Goal: Task Accomplishment & Management: Use online tool/utility

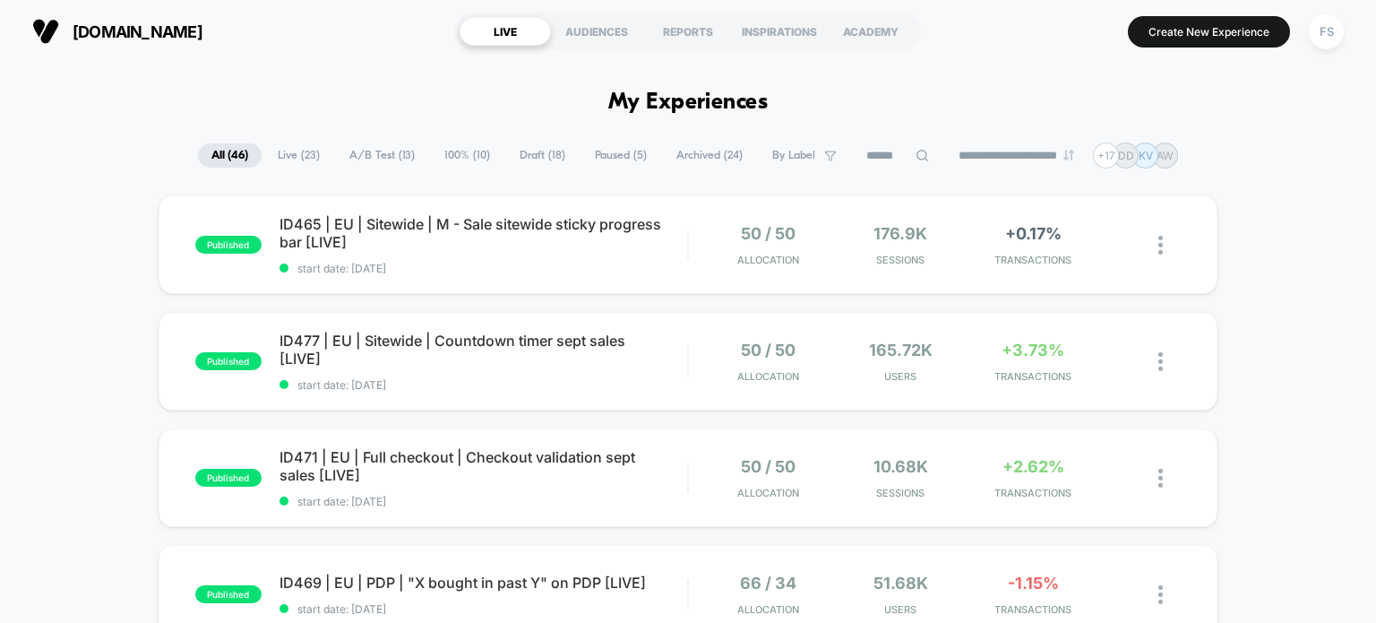
click at [1319, 47] on button "FS" at bounding box center [1327, 31] width 46 height 37
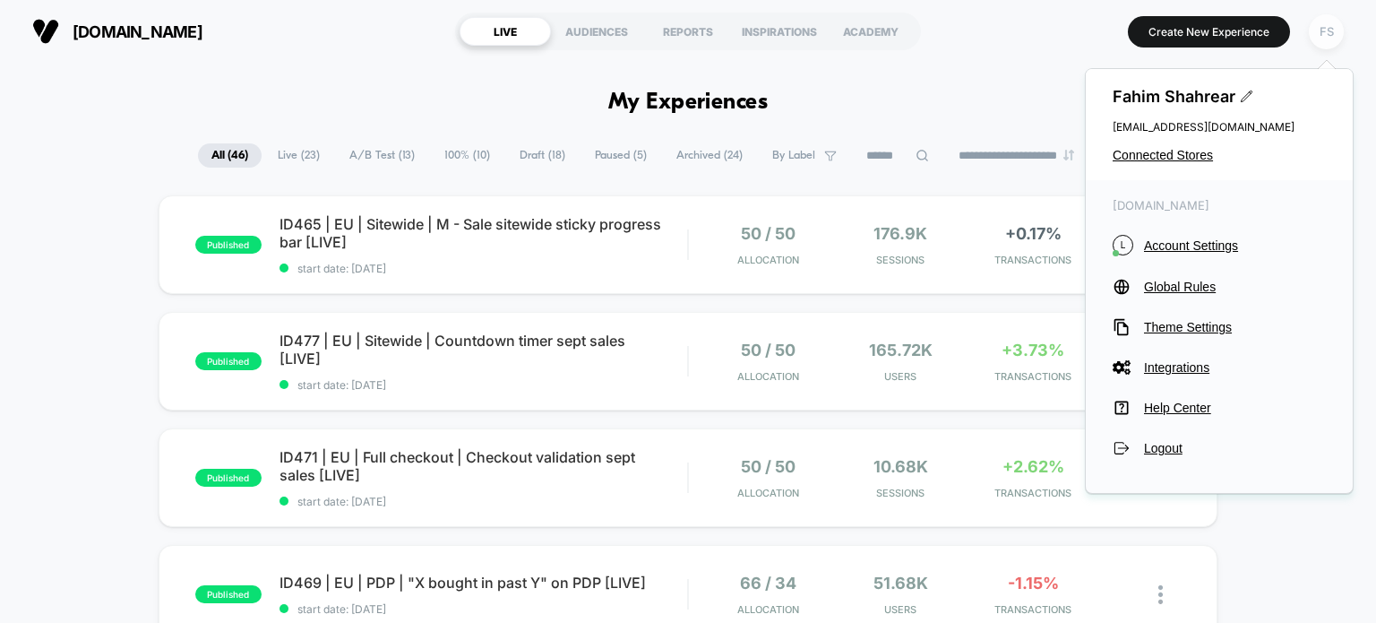
click at [1319, 41] on div "FS" at bounding box center [1326, 31] width 35 height 35
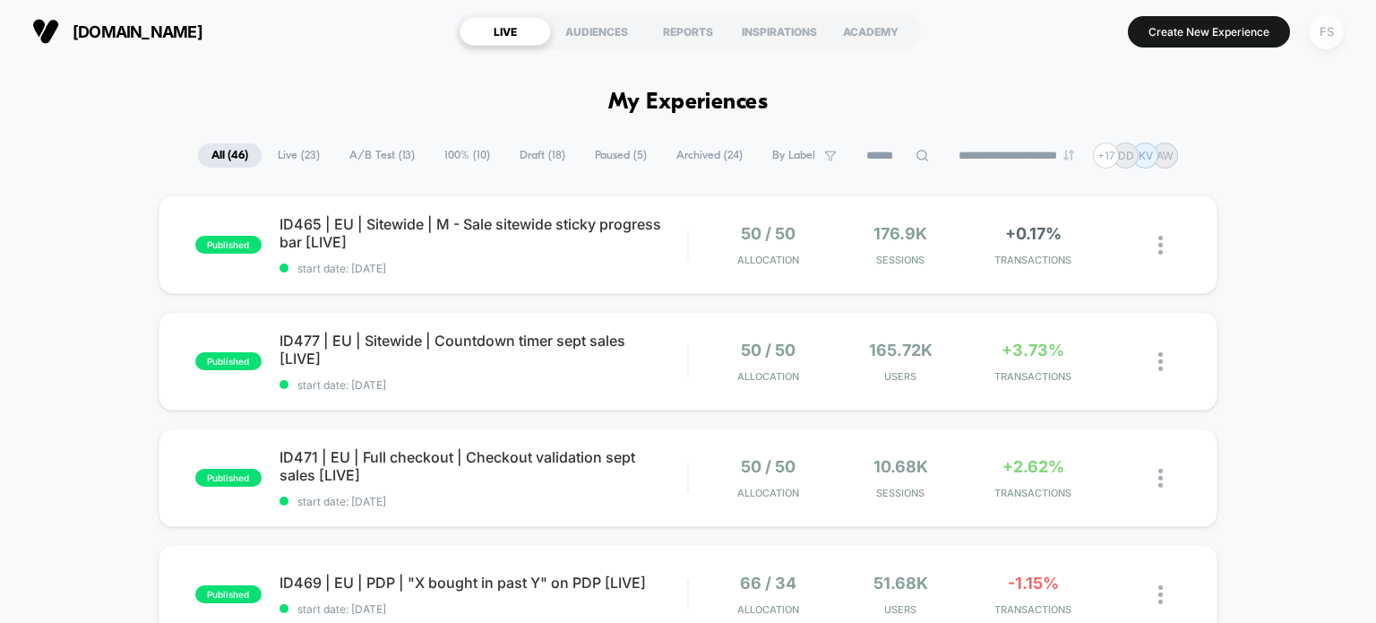
click at [1319, 41] on div "FS" at bounding box center [1326, 31] width 35 height 35
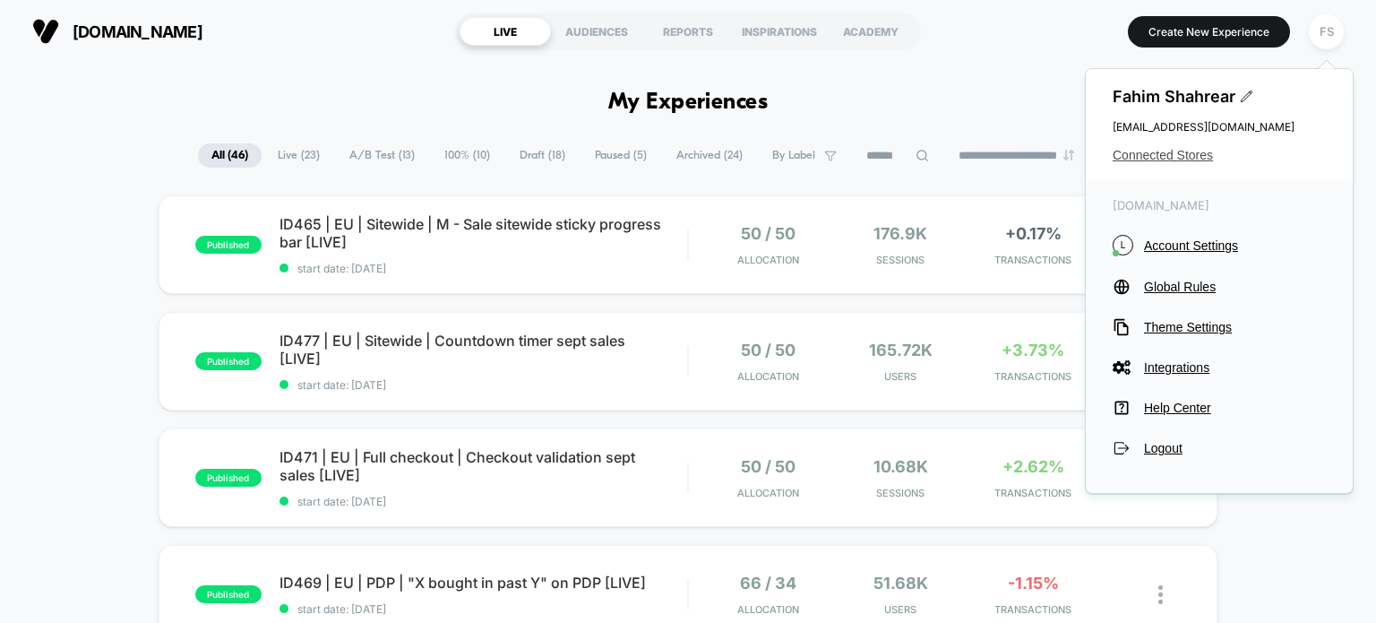
click at [1160, 153] on span "Connected Stores" at bounding box center [1219, 155] width 213 height 14
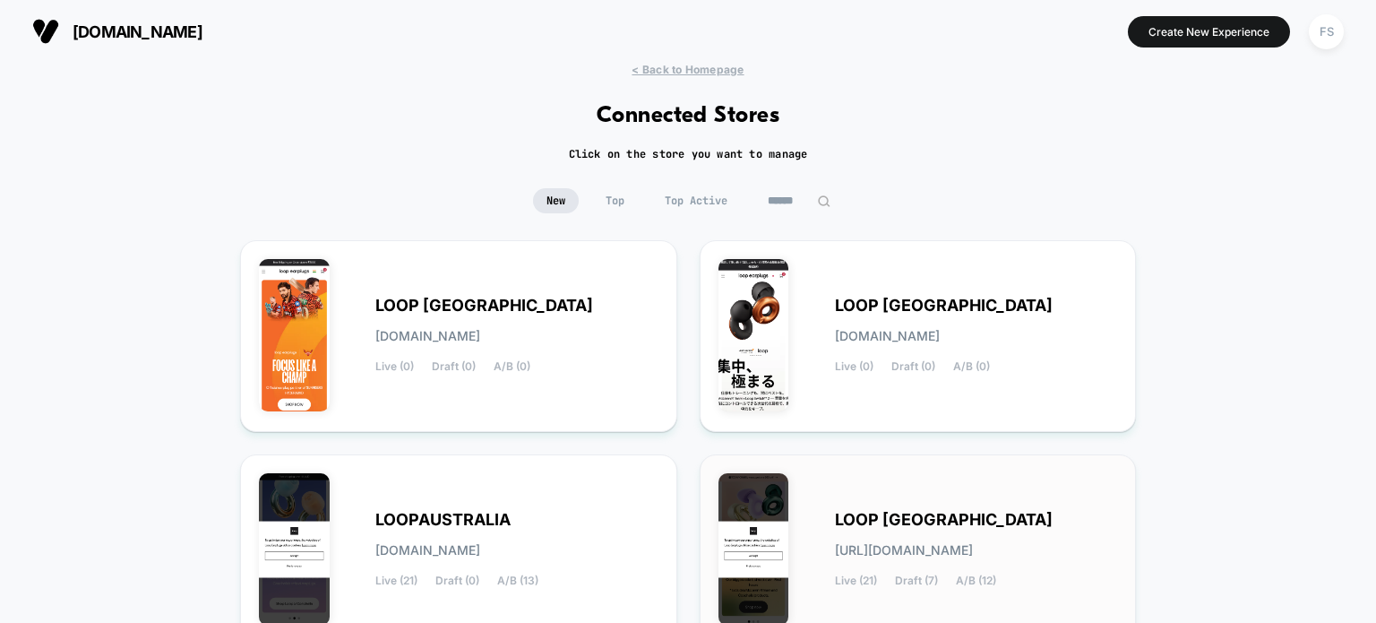
click at [974, 473] on div "LOOP [GEOGRAPHIC_DATA] [URL][DOMAIN_NAME] Live (21) Draft (7) A/B (12)" at bounding box center [919, 550] width 400 height 154
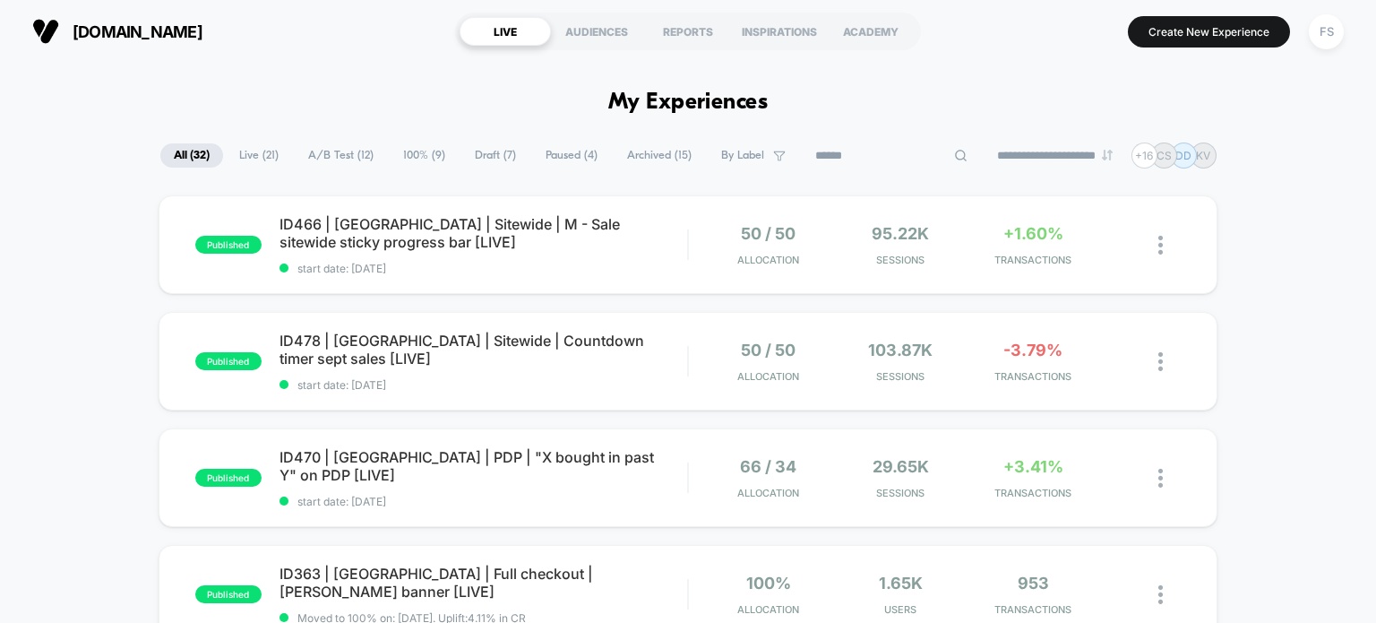
click at [867, 152] on input at bounding box center [891, 156] width 179 height 22
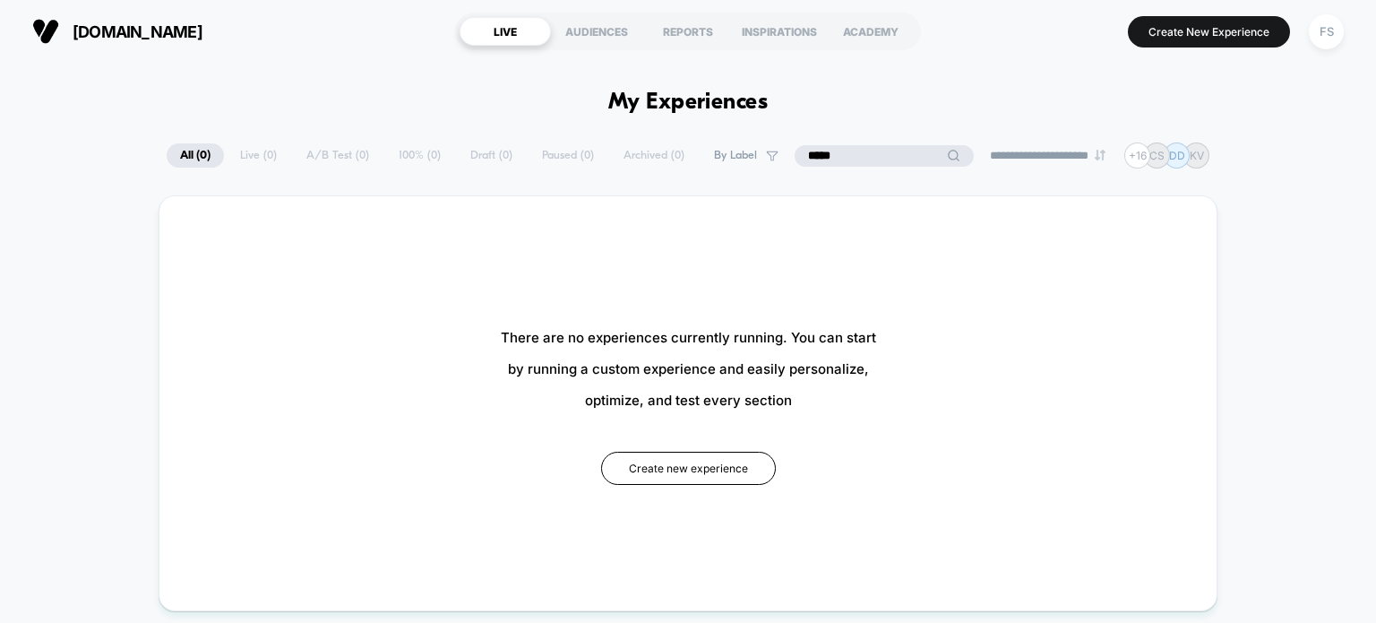
click at [805, 152] on input "*****" at bounding box center [884, 156] width 179 height 22
type input "***"
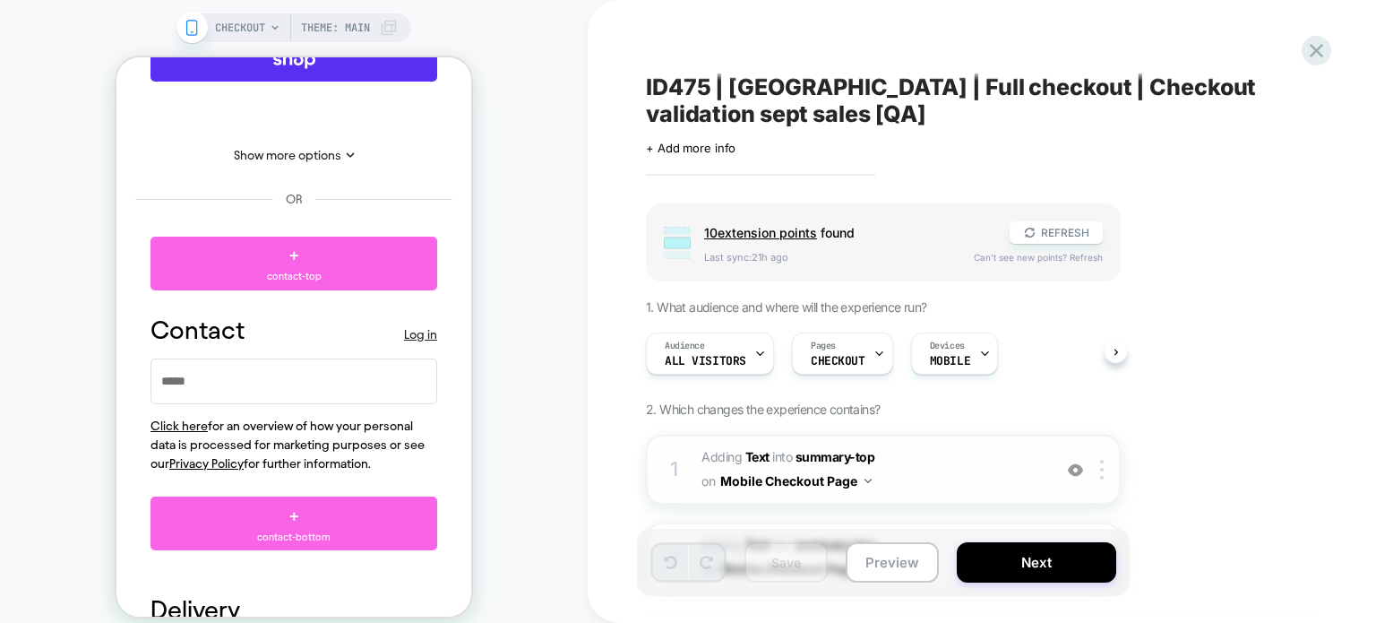
scroll to position [240, 0]
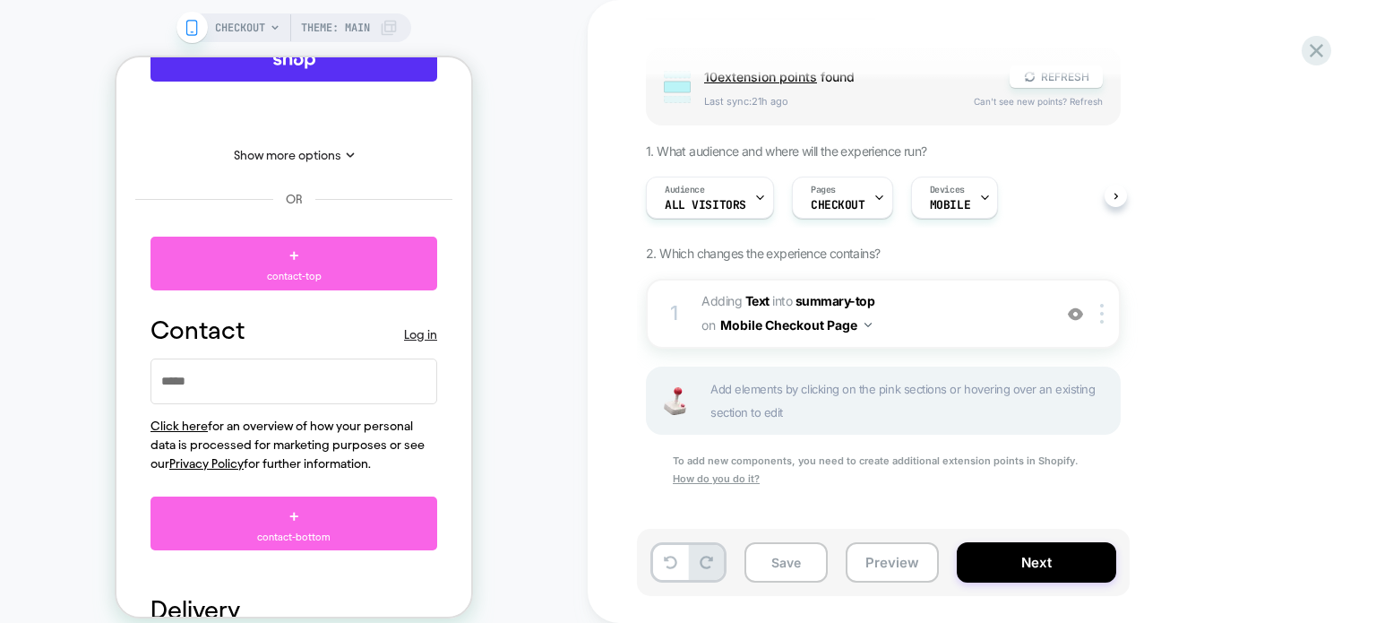
scroll to position [153, 0]
click at [1101, 311] on img at bounding box center [1102, 316] width 4 height 20
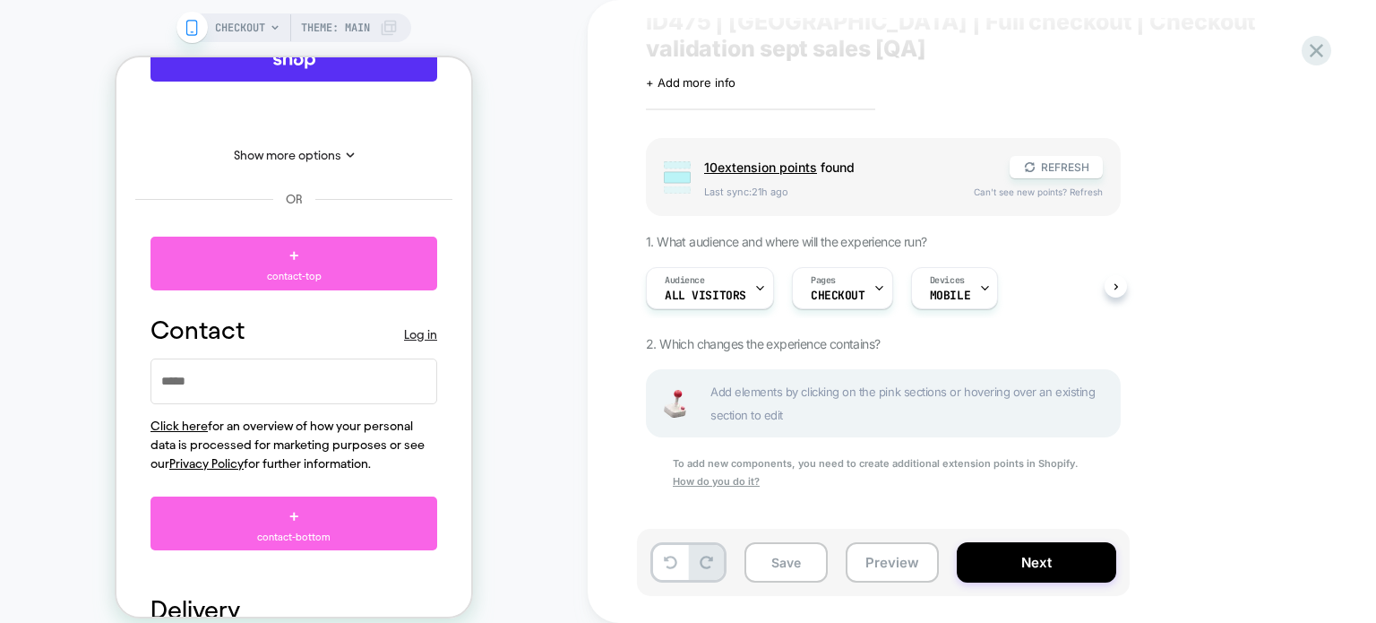
scroll to position [0, 0]
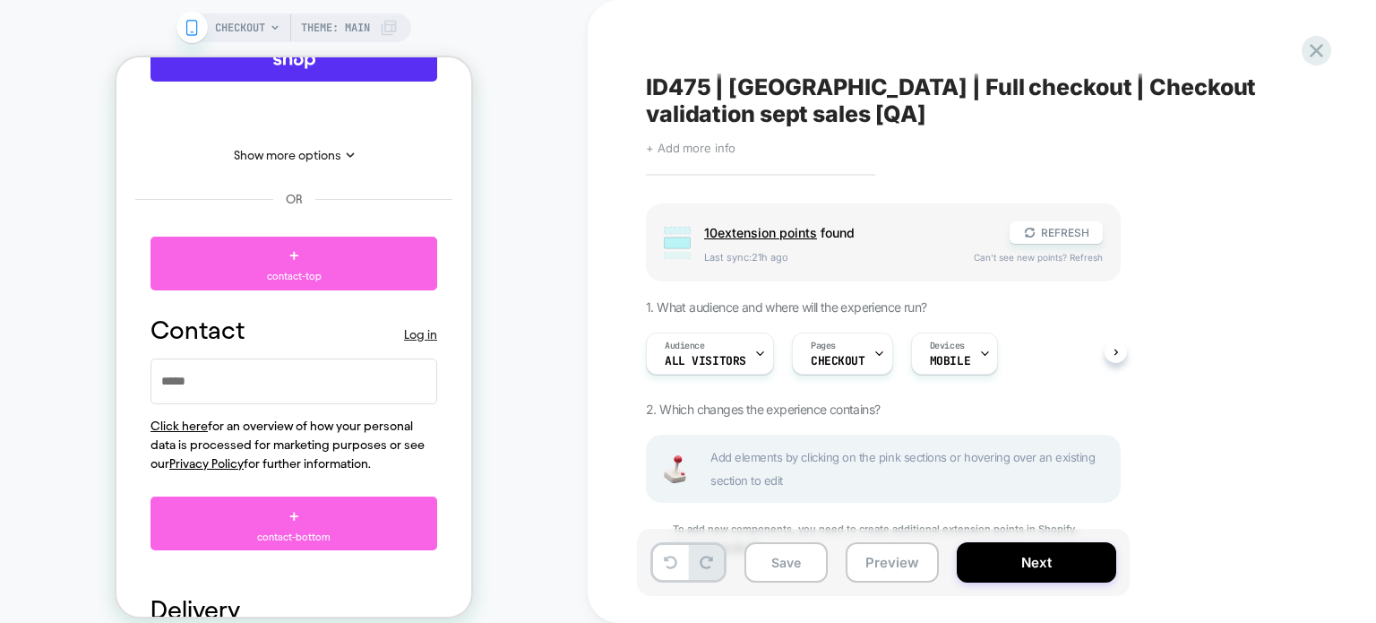
click at [688, 150] on span "+ Add more info" at bounding box center [691, 148] width 90 height 14
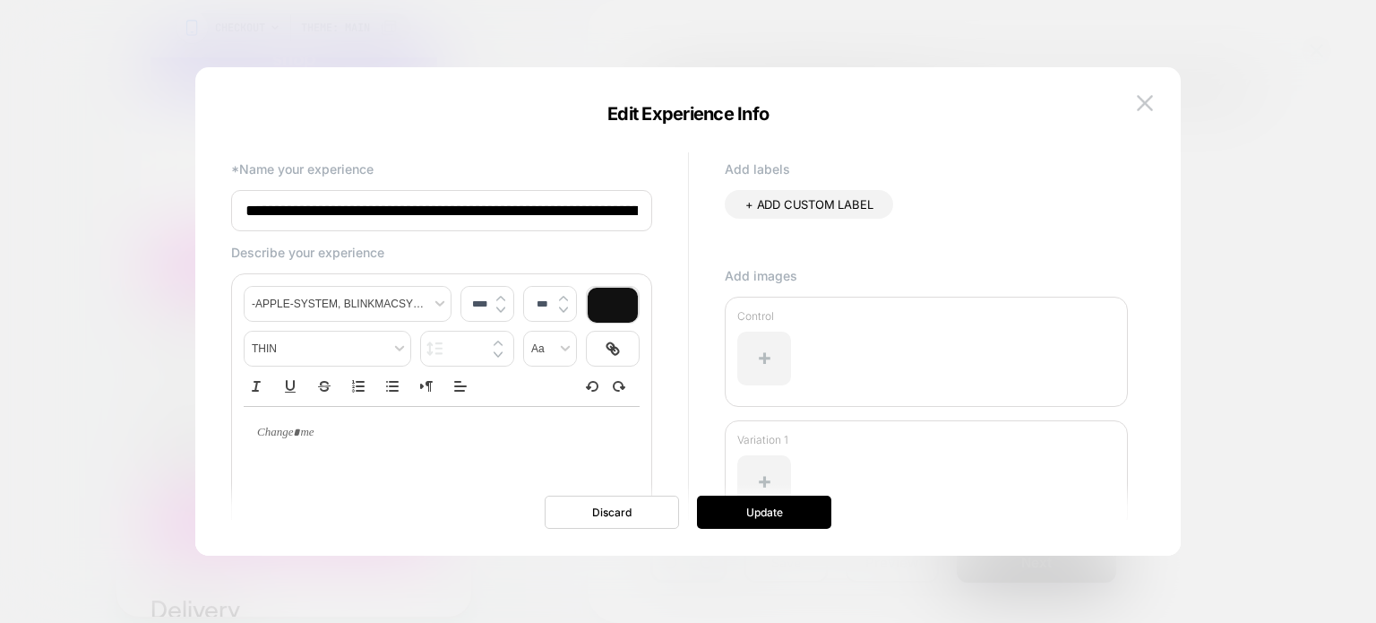
scroll to position [0, 91]
type input "**********"
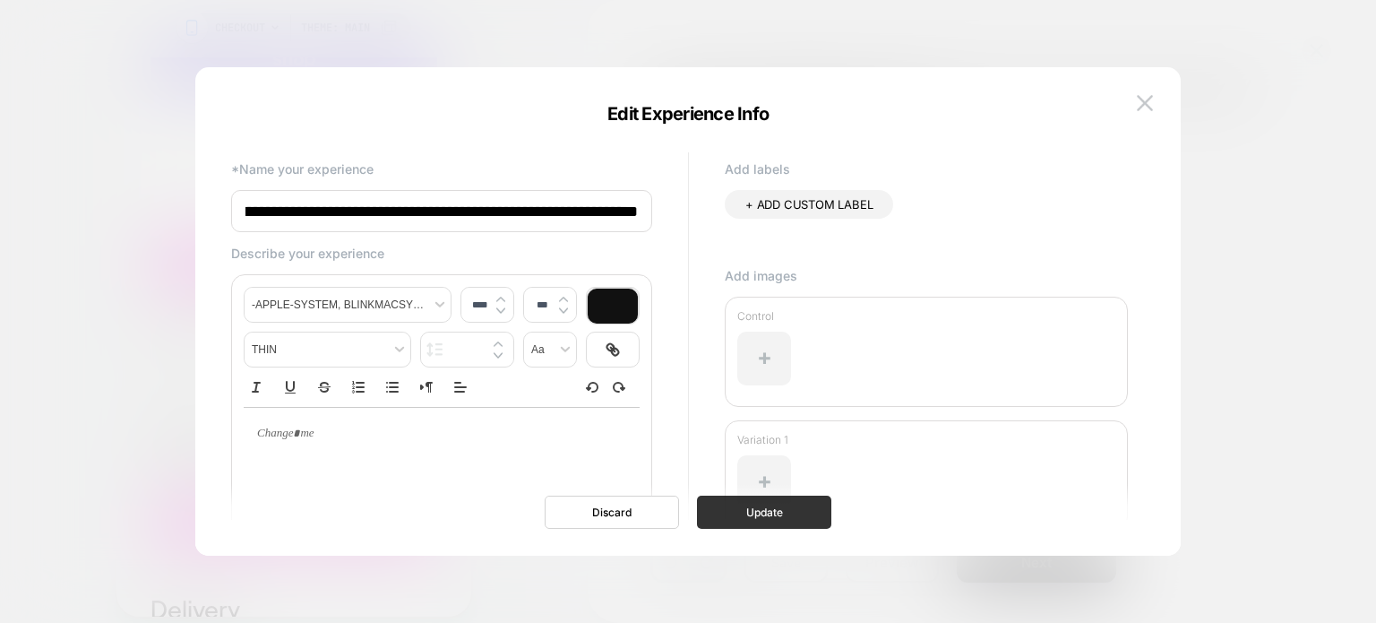
scroll to position [0, 0]
click at [813, 512] on button "Update" at bounding box center [764, 512] width 134 height 33
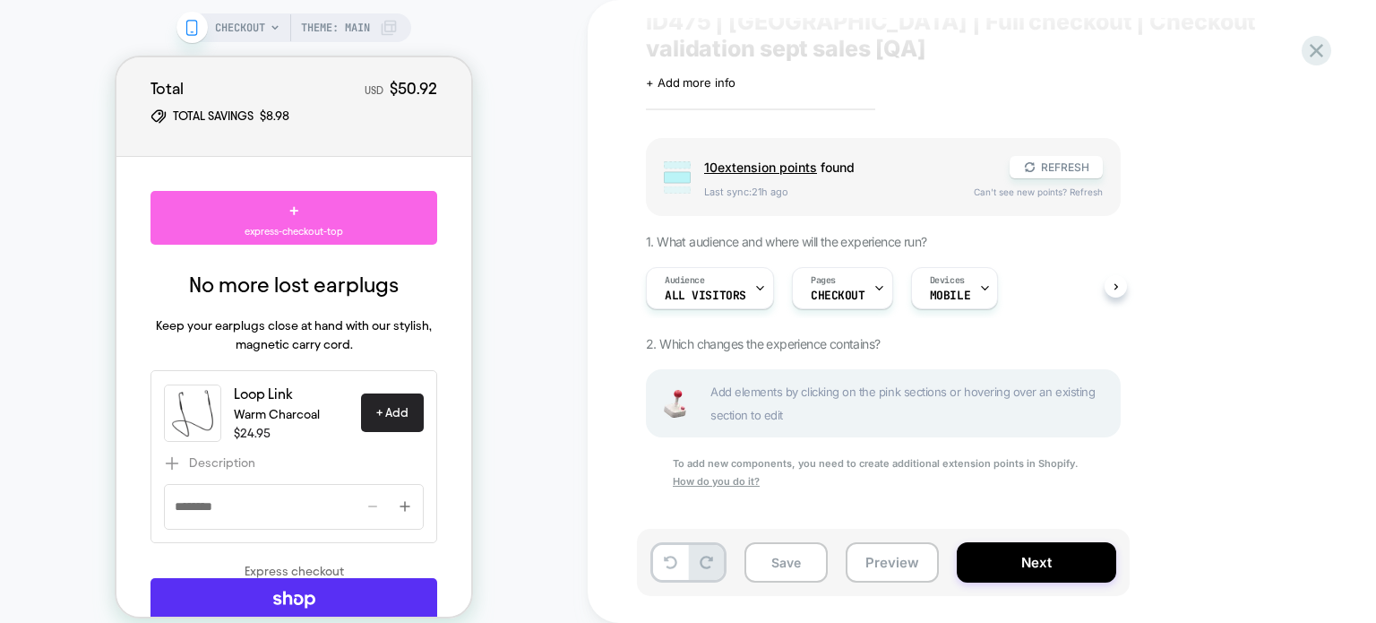
scroll to position [466, 0]
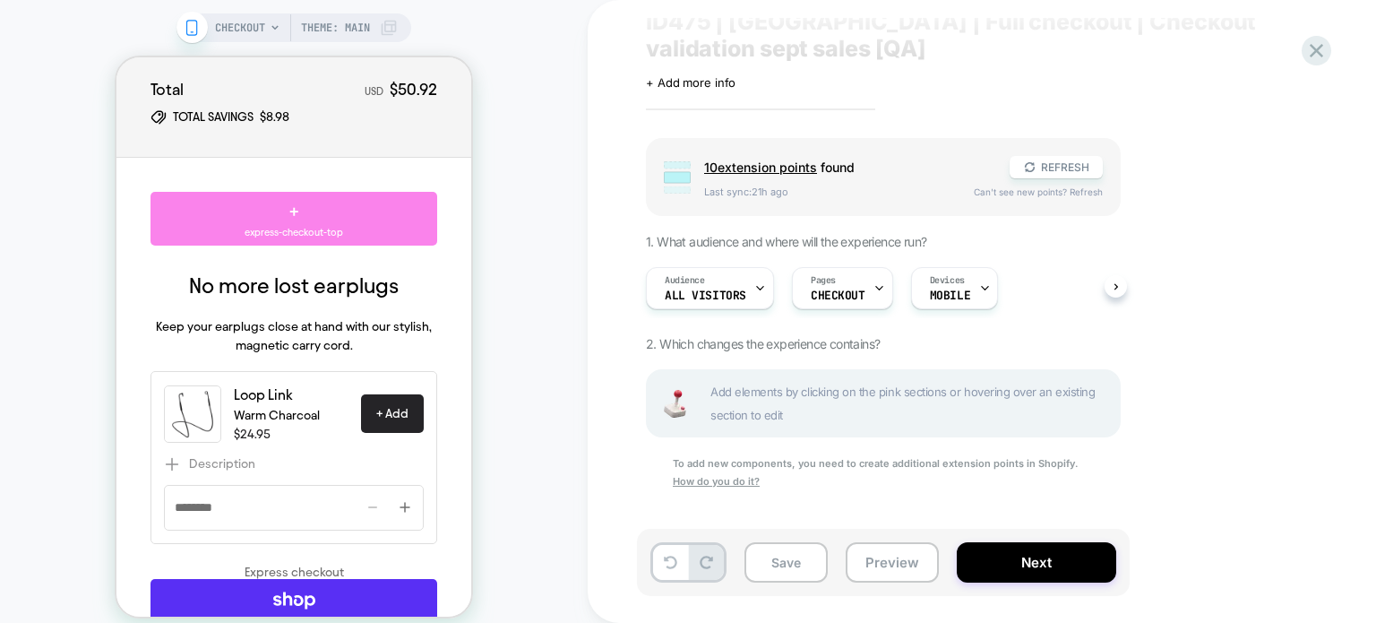
click at [305, 225] on span "express-checkout-top" at bounding box center [294, 232] width 99 height 15
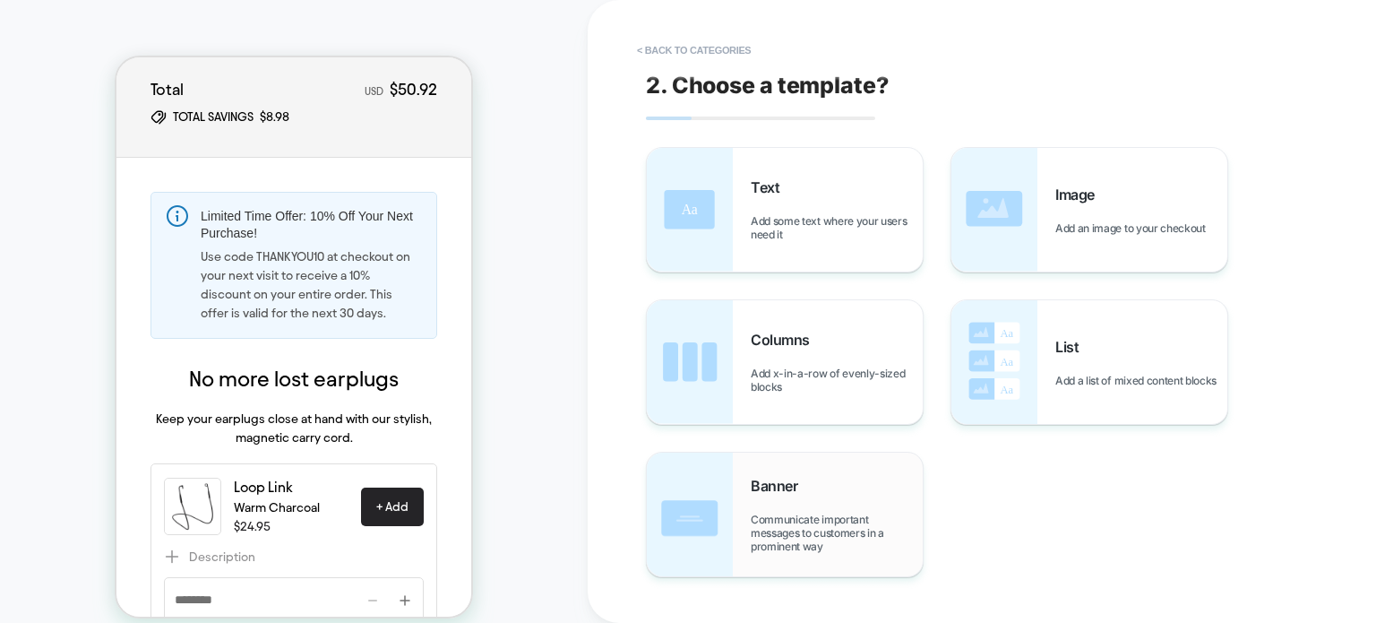
click at [0, 0] on div "Banner Communicate important messages to customers in a prominent way" at bounding box center [0, 0] width 0 height 0
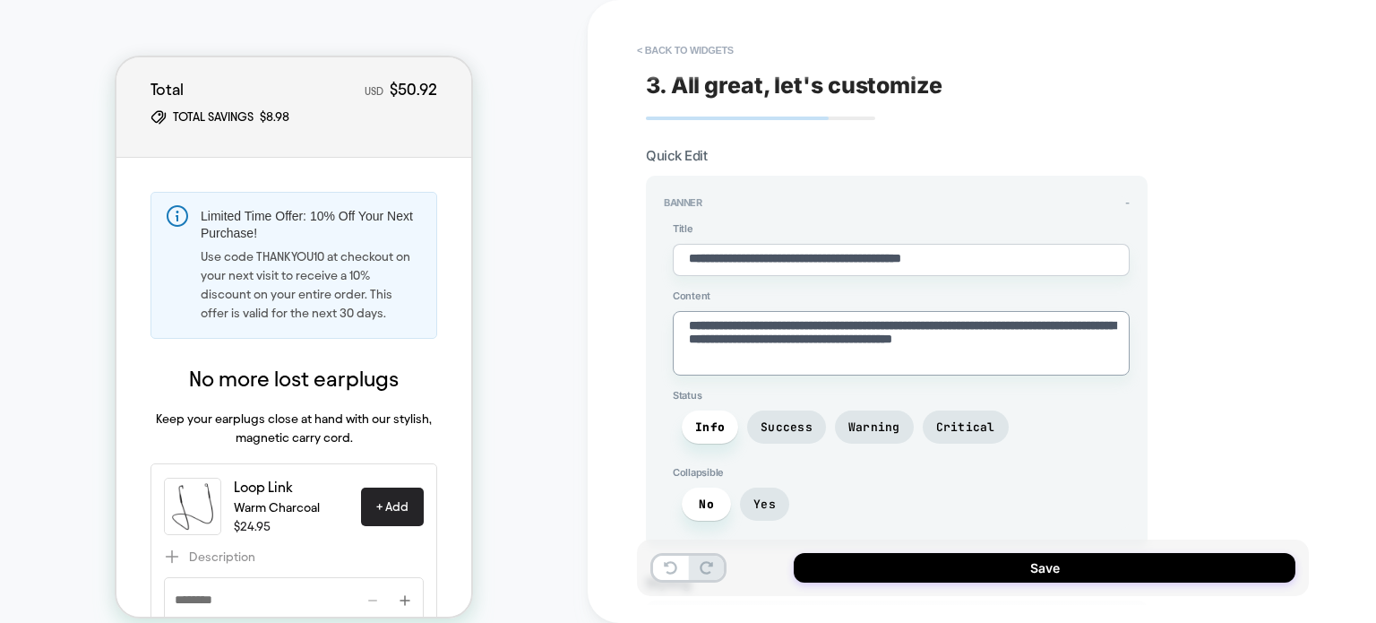
drag, startPoint x: 910, startPoint y: 358, endPoint x: 559, endPoint y: 297, distance: 356.5
click at [559, 297] on div "**********" at bounding box center [688, 322] width 1376 height 645
paste textarea
type textarea "*"
type textarea "**********"
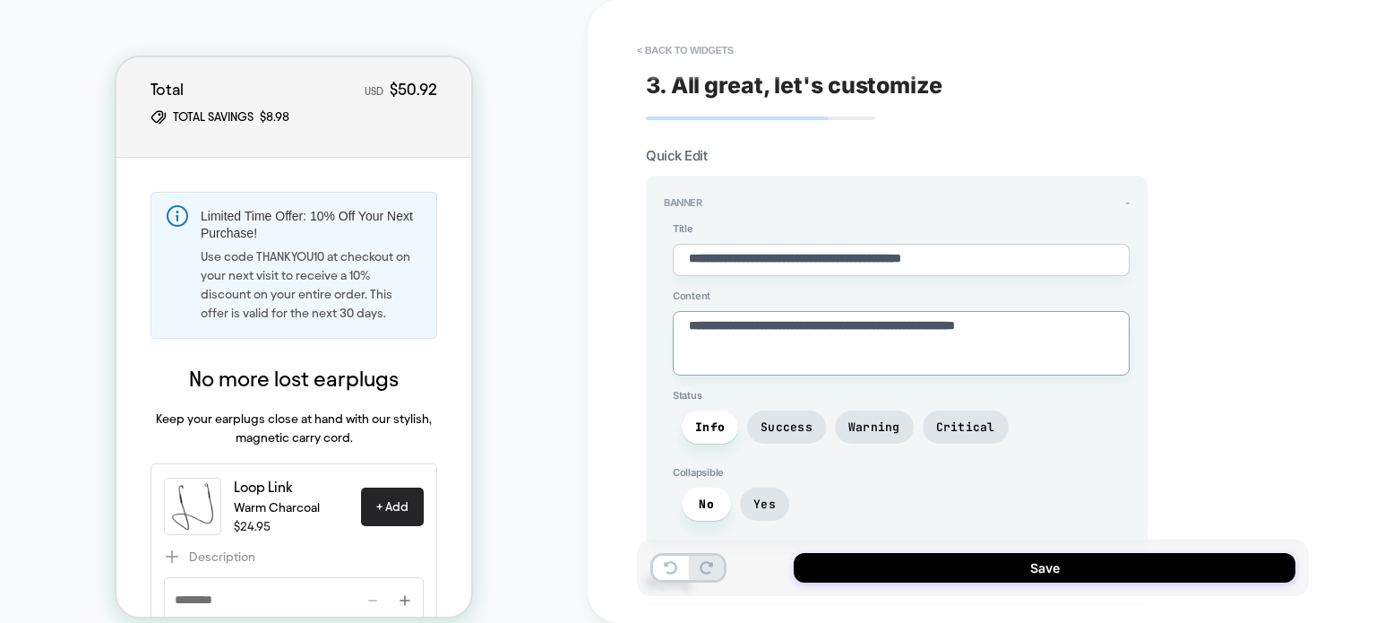
type textarea "*"
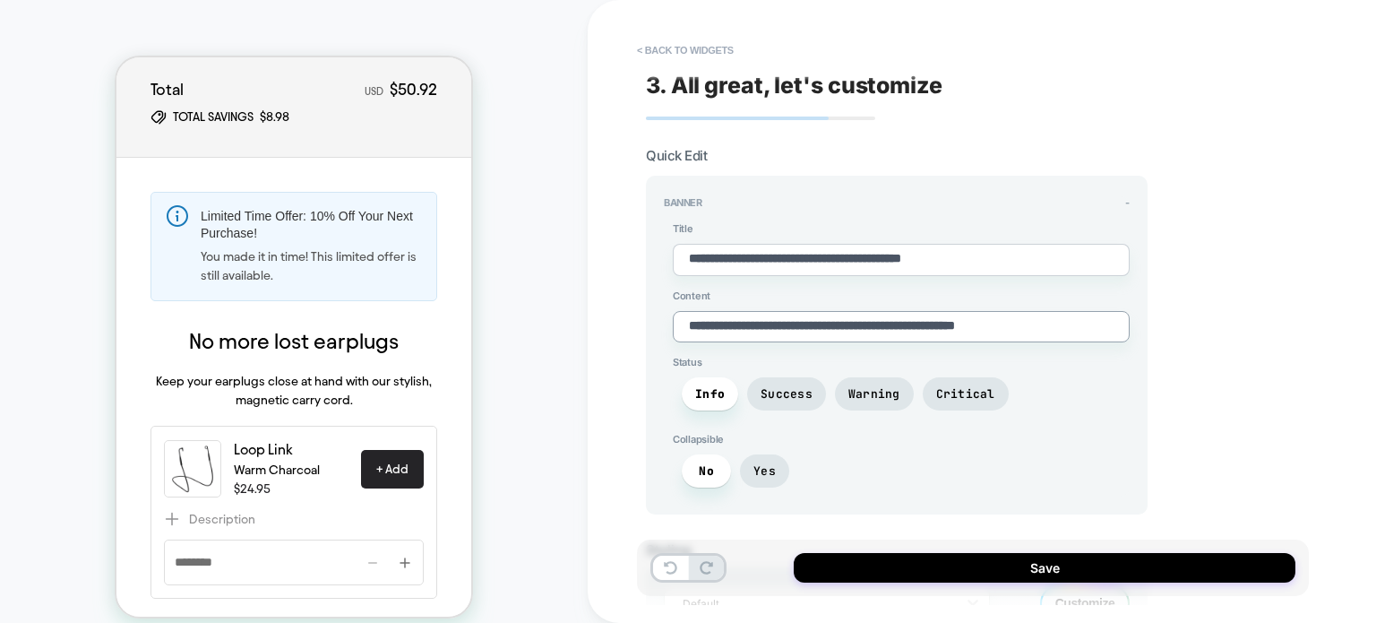
type textarea "**********"
drag, startPoint x: 1049, startPoint y: 249, endPoint x: 477, endPoint y: 148, distance: 581.5
click at [477, 148] on div "**********" at bounding box center [688, 322] width 1376 height 645
type textarea "*"
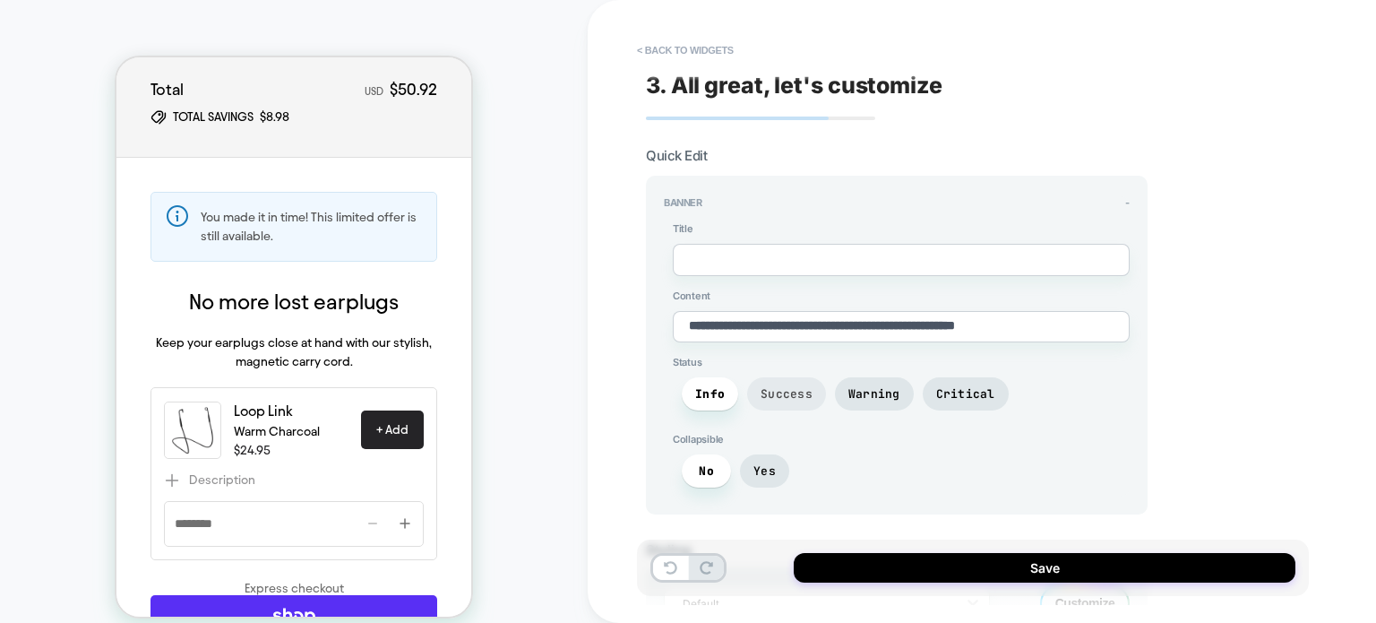
click at [0, 0] on span "Success" at bounding box center [0, 0] width 0 height 0
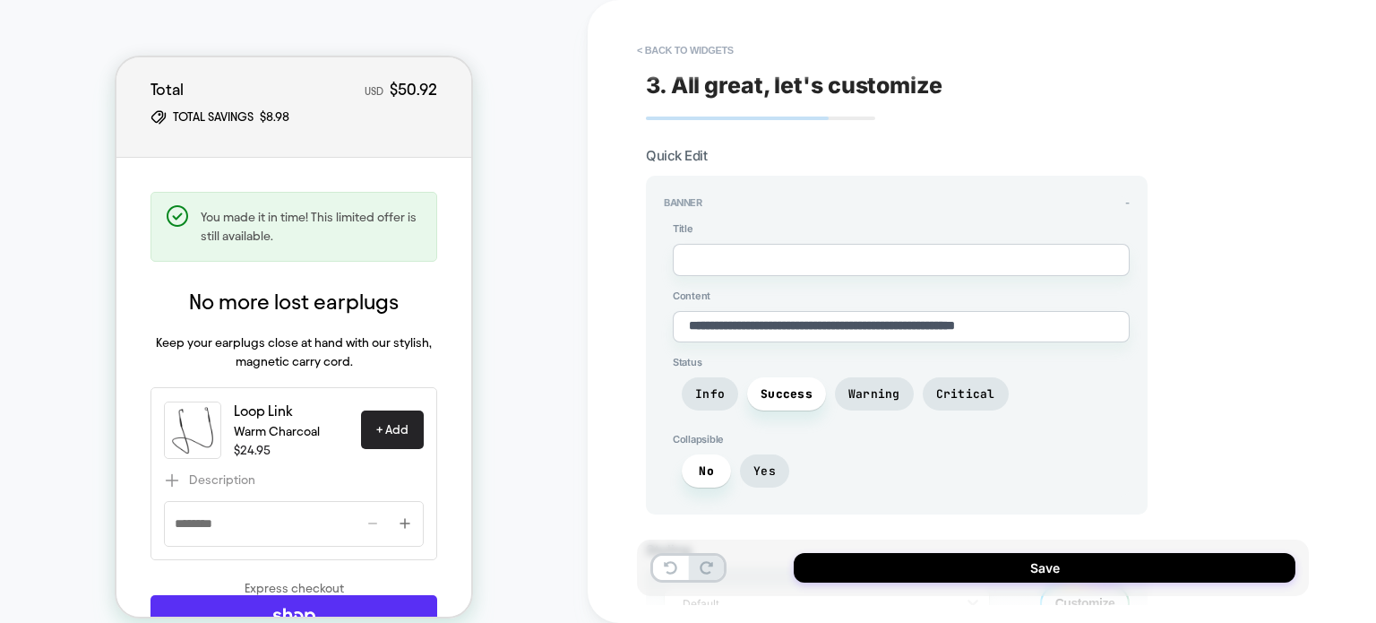
scroll to position [100, 0]
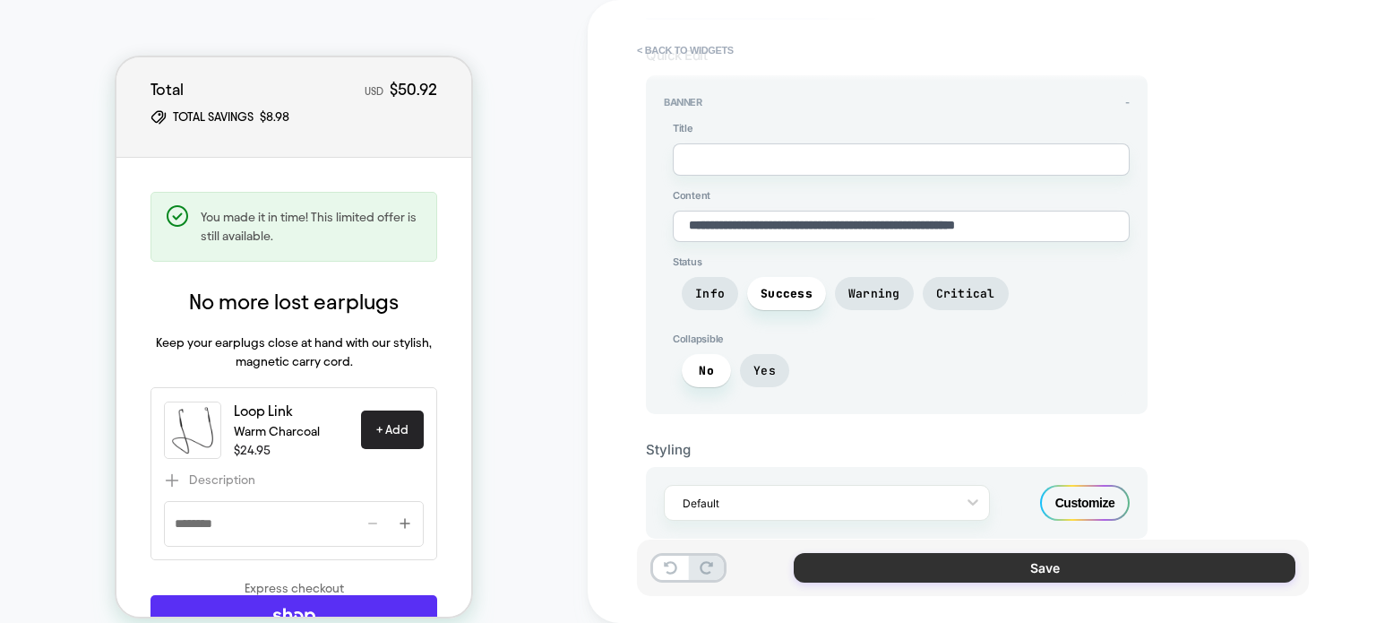
click at [0, 0] on button "Save" at bounding box center [0, 0] width 0 height 0
type textarea "*"
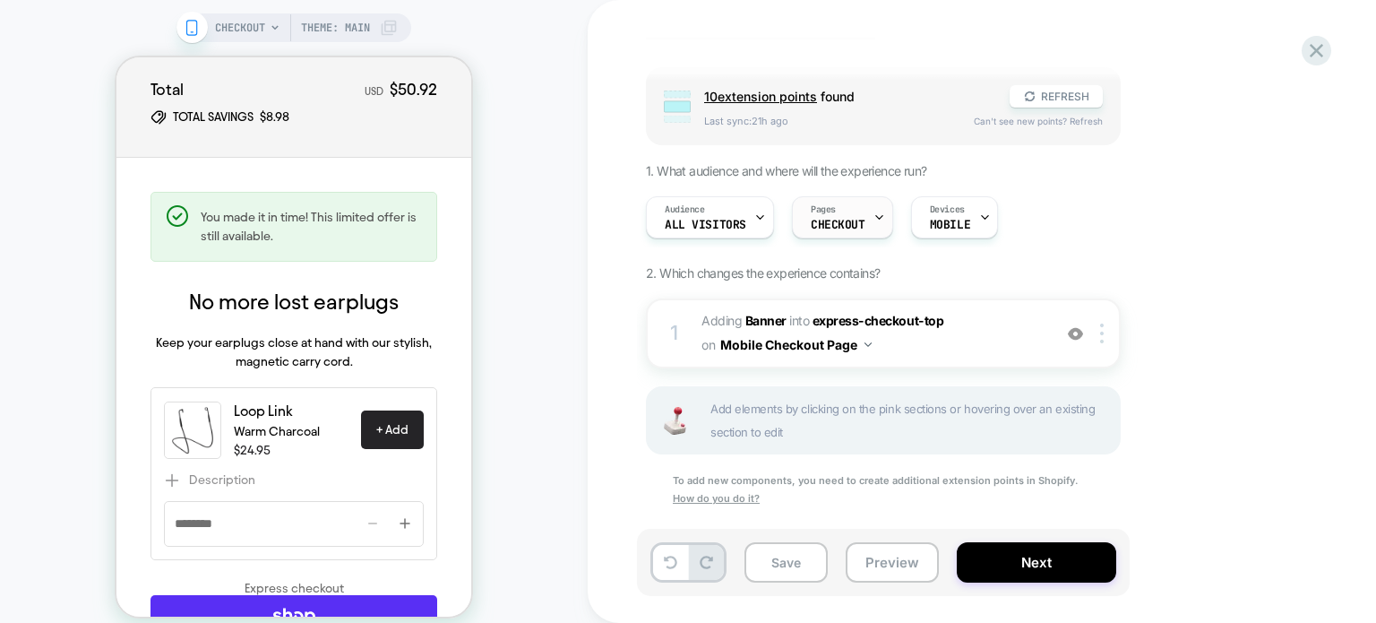
scroll to position [153, 0]
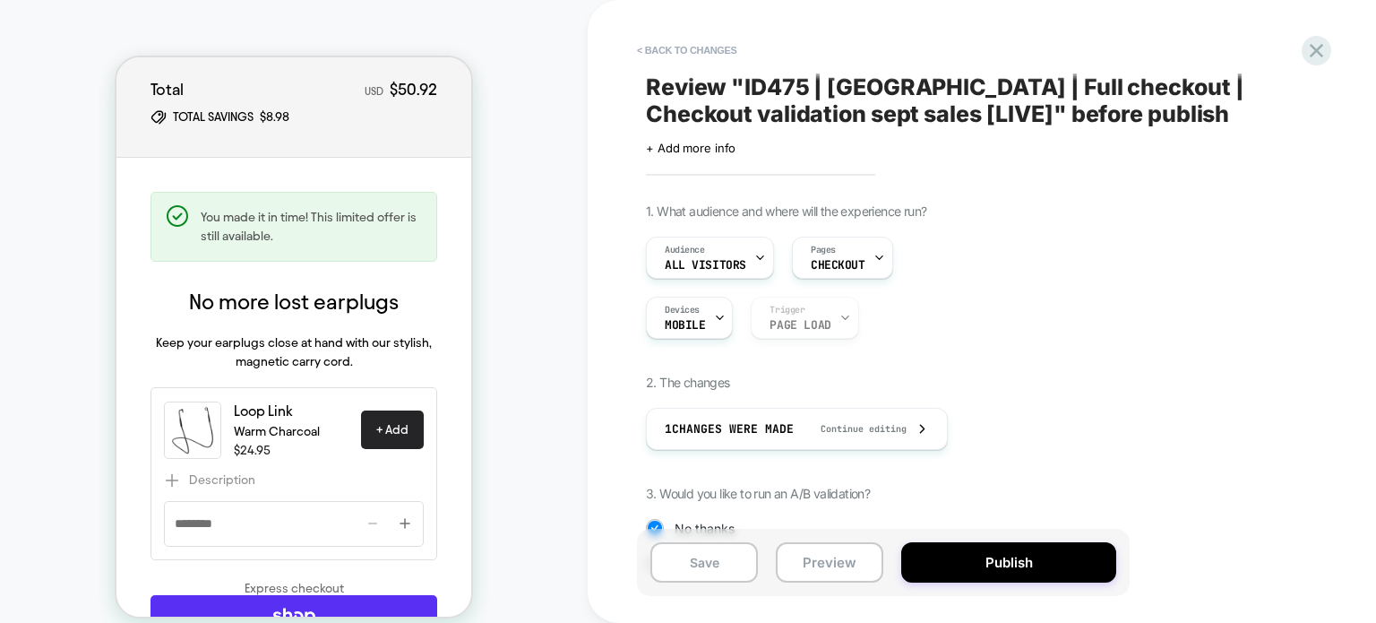
scroll to position [188, 0]
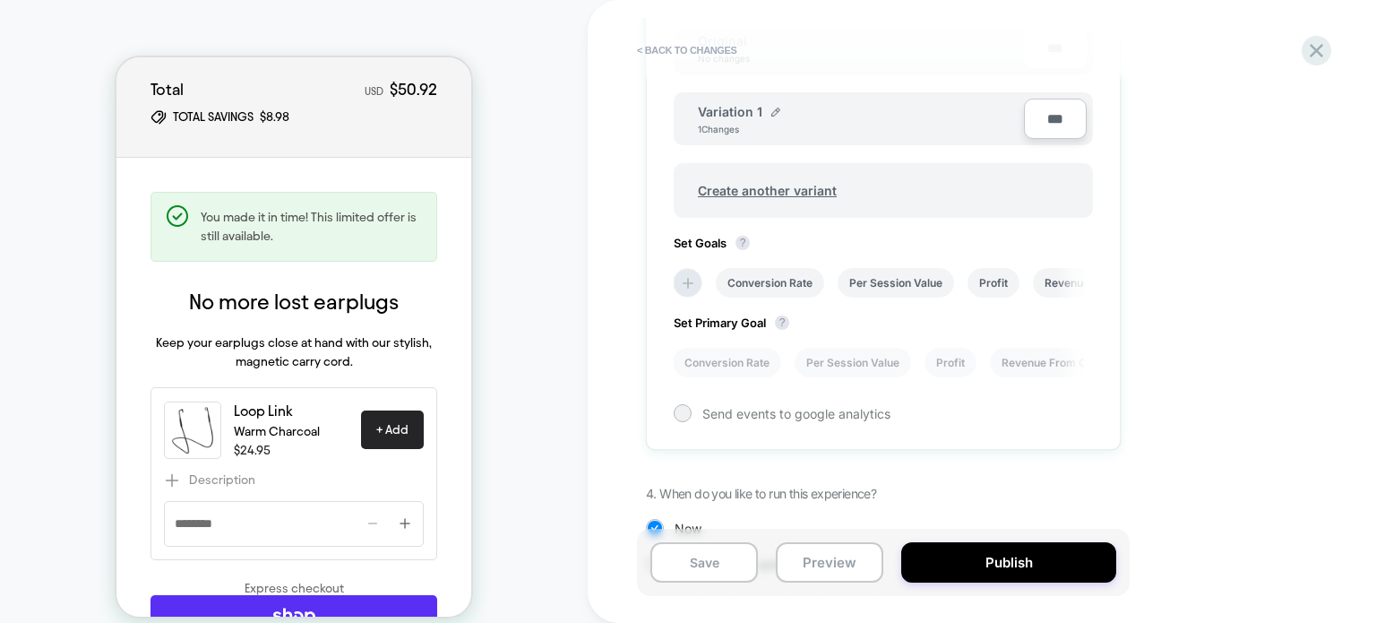
scroll to position [692, 0]
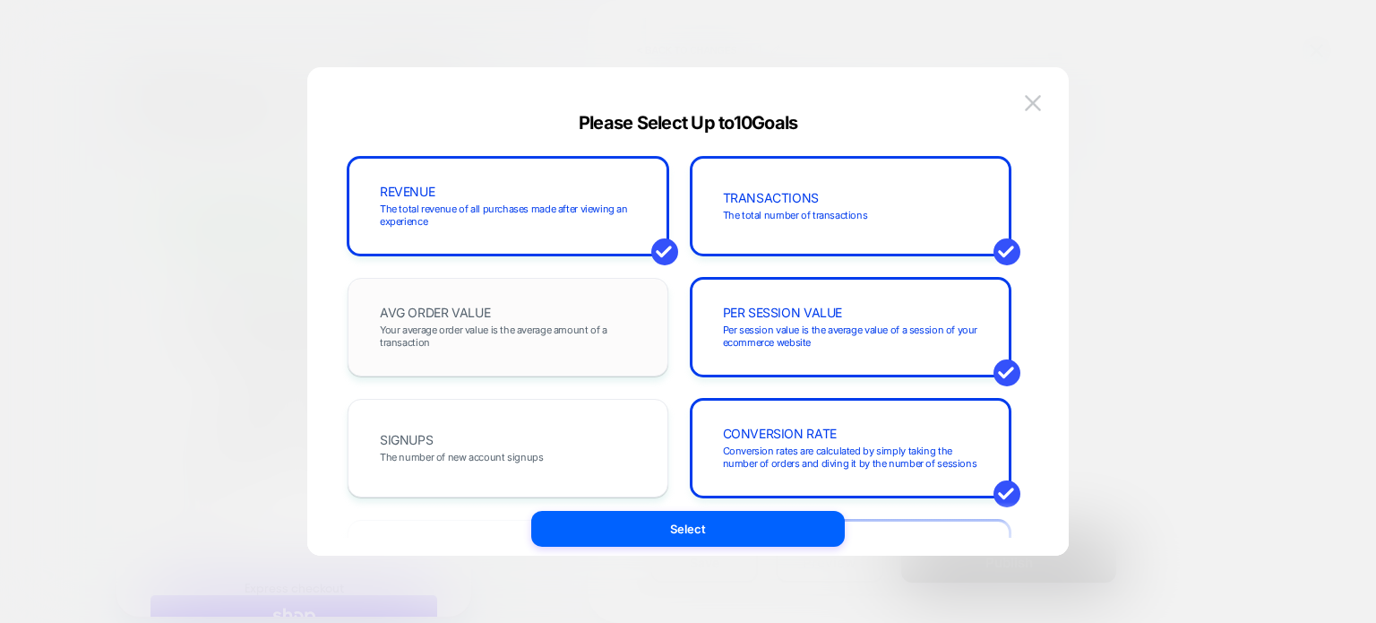
click at [552, 344] on span "Your average order value is the average amount of a transaction" at bounding box center [508, 335] width 256 height 25
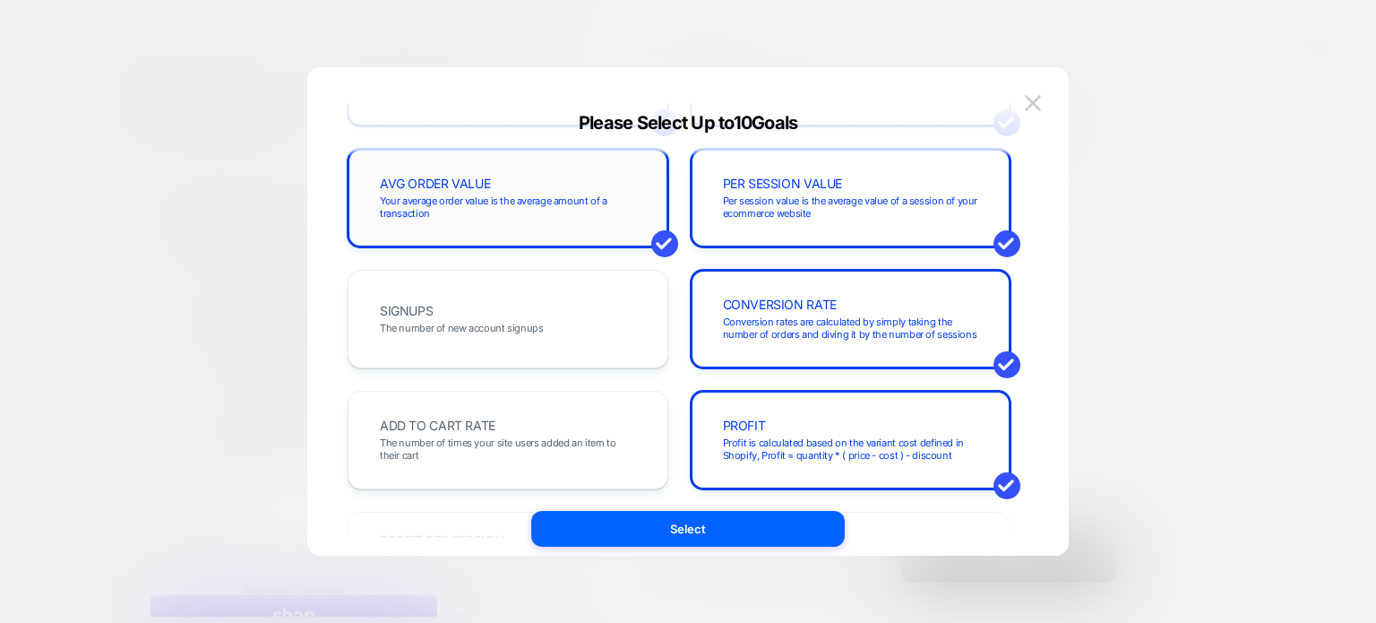
scroll to position [133, 0]
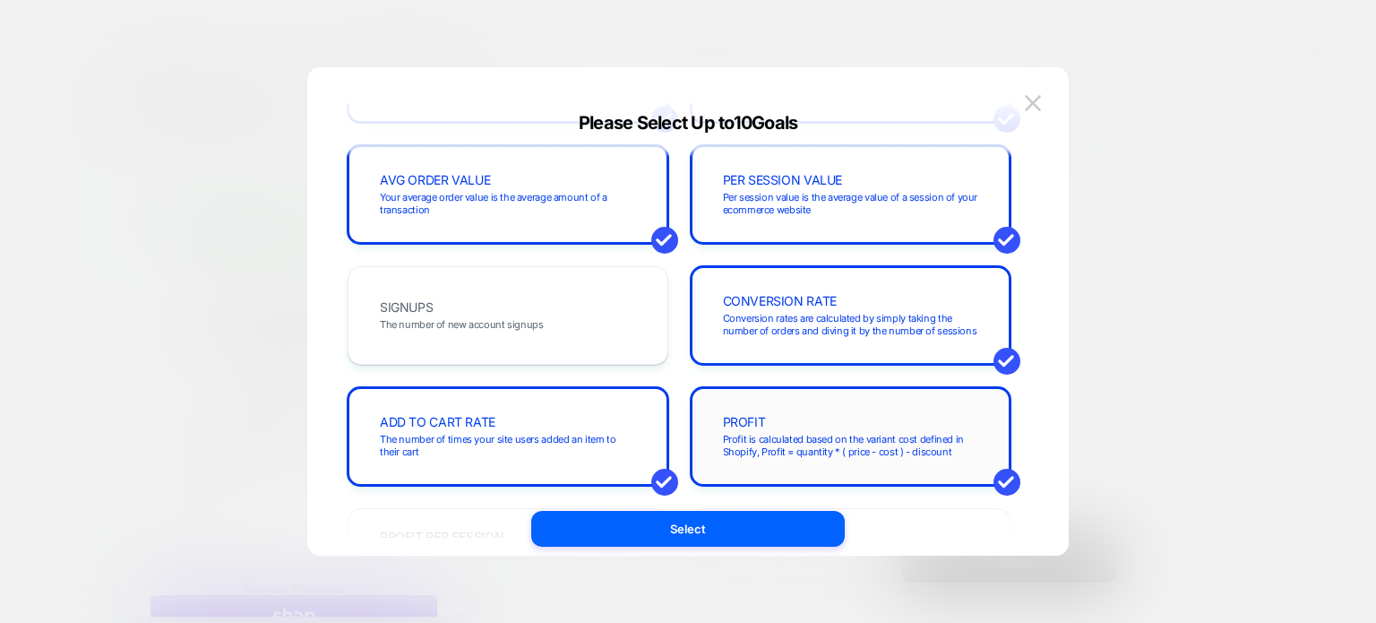
click at [830, 436] on span "Profit is calculated based on the variant cost defined in Shopify, Profit = qua…" at bounding box center [851, 445] width 256 height 25
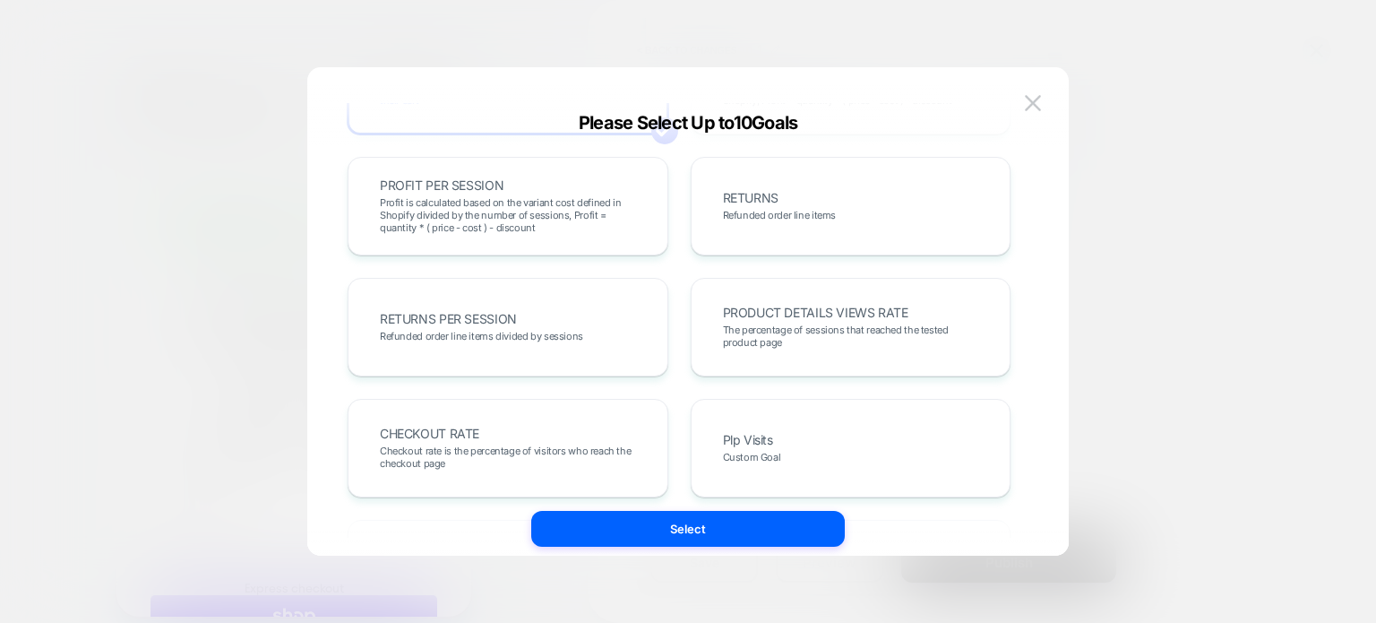
scroll to position [527, 0]
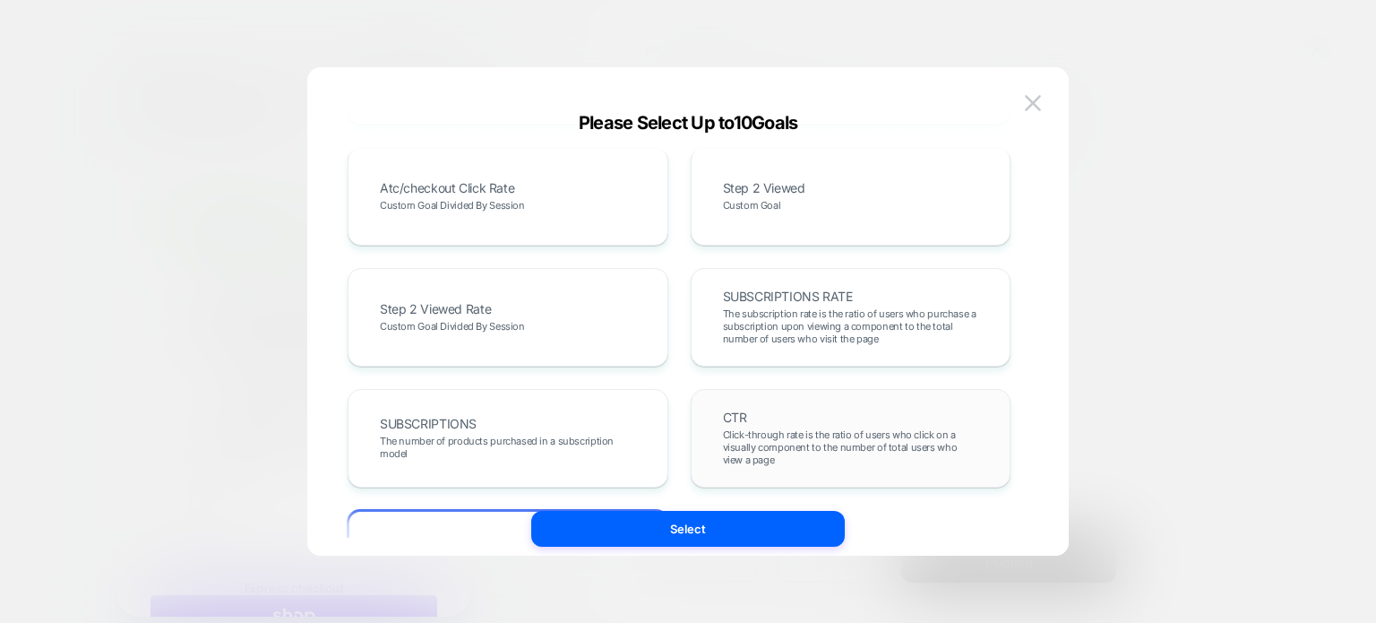
scroll to position [1102, 0]
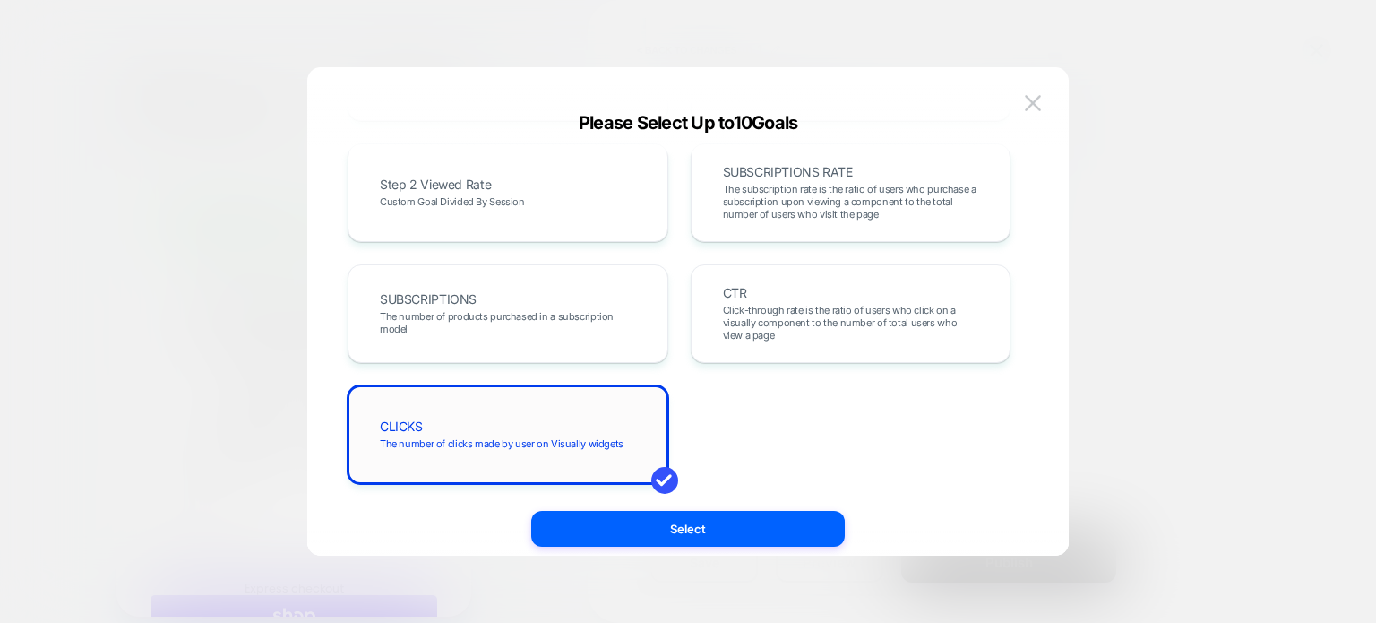
click at [574, 443] on span "The number of clicks made by user on Visually widgets" at bounding box center [502, 443] width 244 height 13
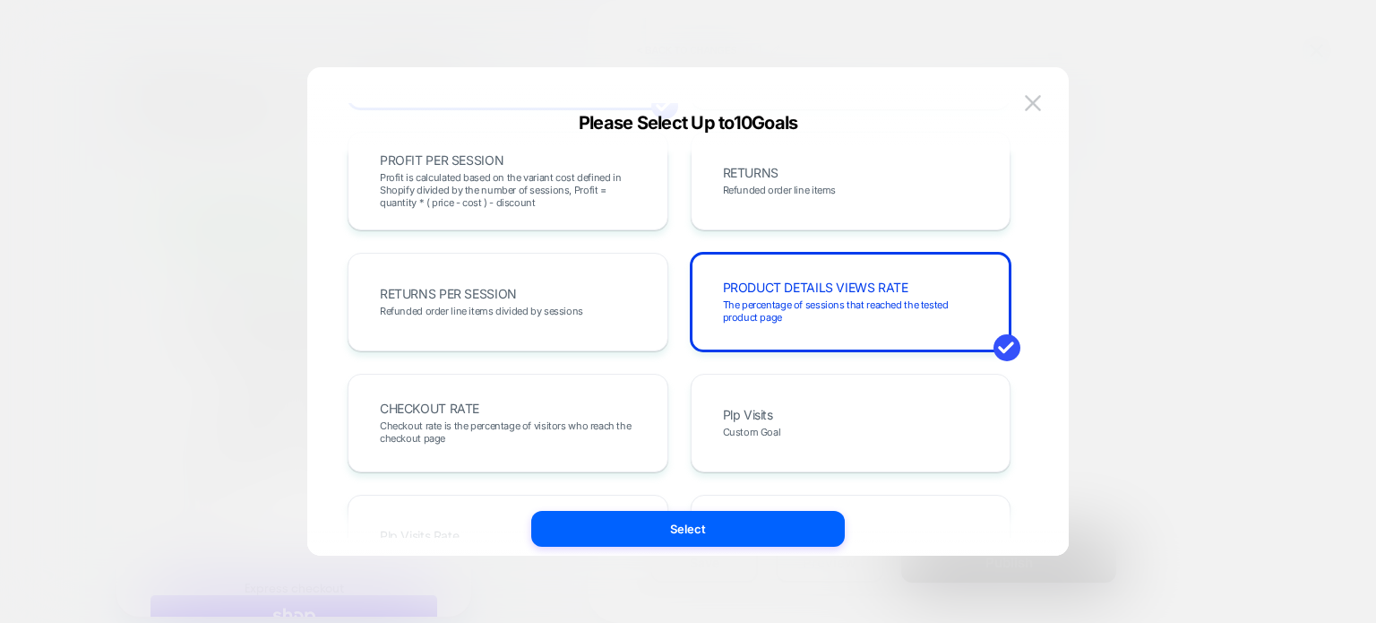
scroll to position [494, 0]
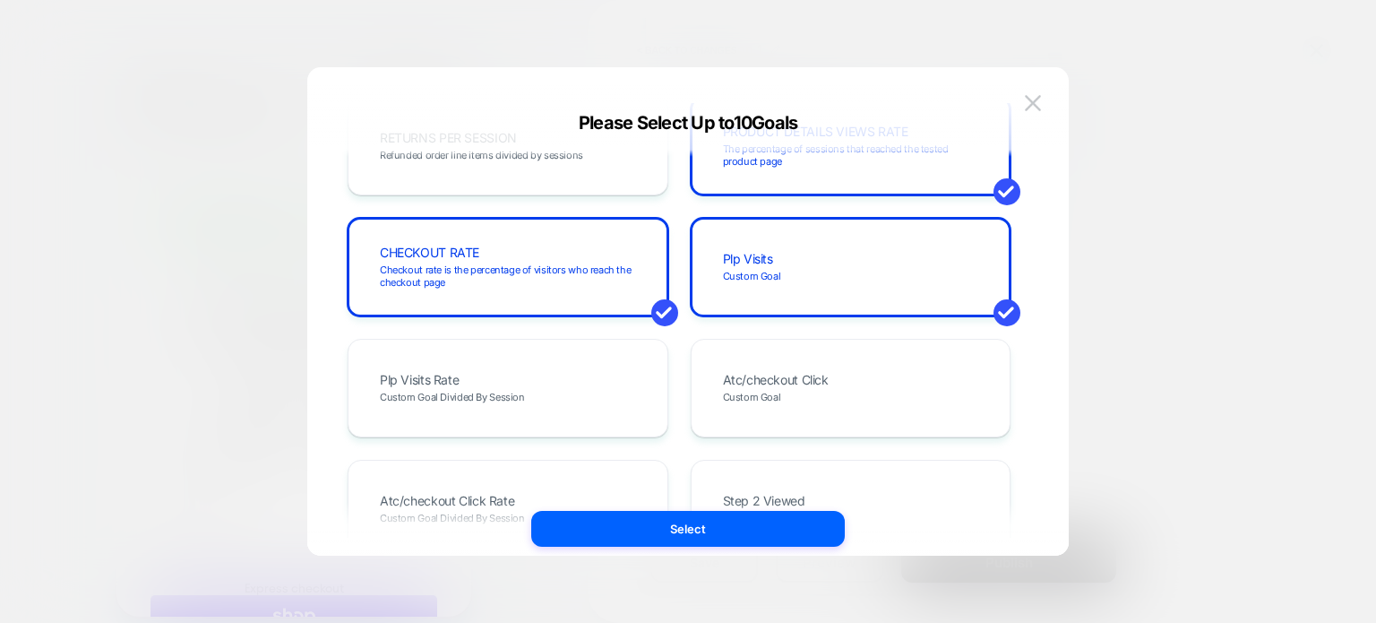
scroll to position [691, 0]
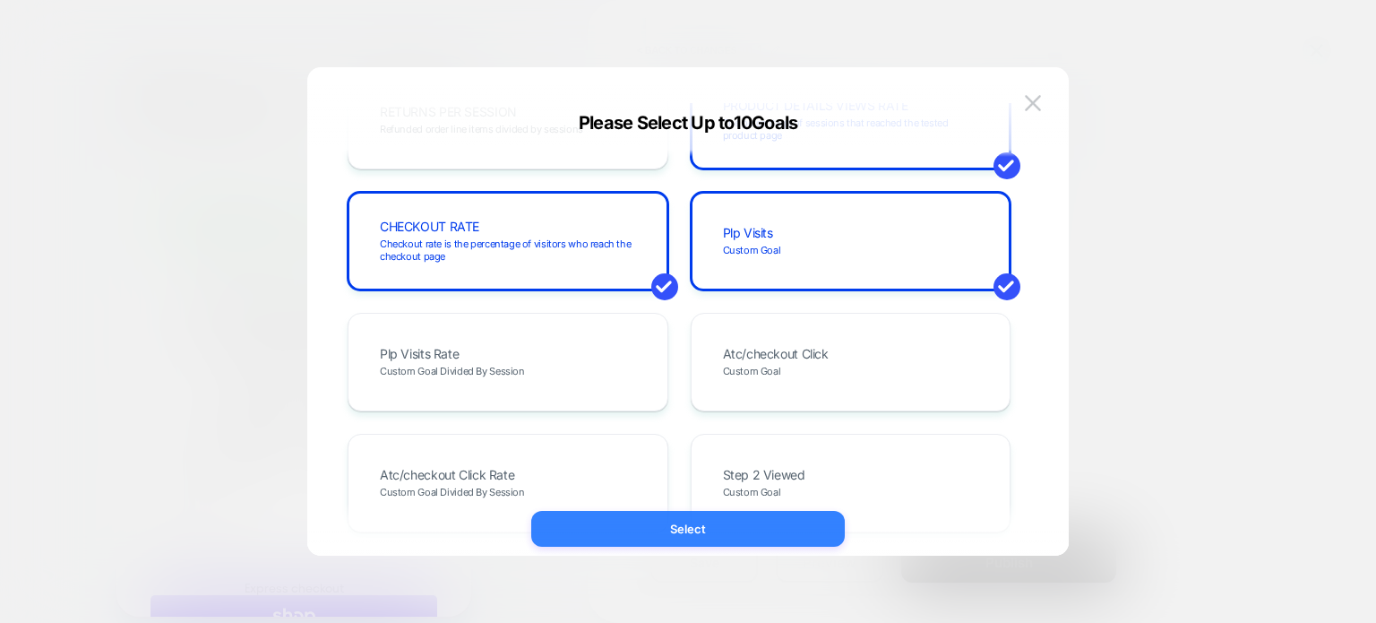
click at [631, 520] on button "Select" at bounding box center [688, 529] width 314 height 36
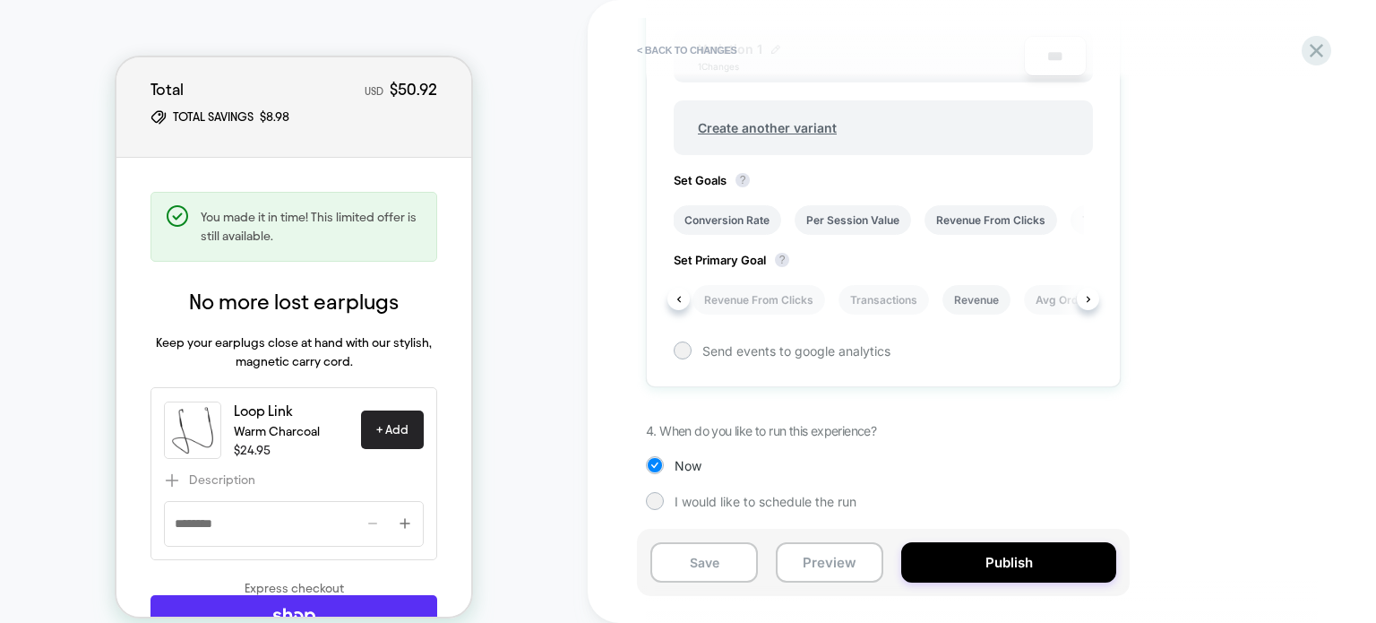
scroll to position [0, 248]
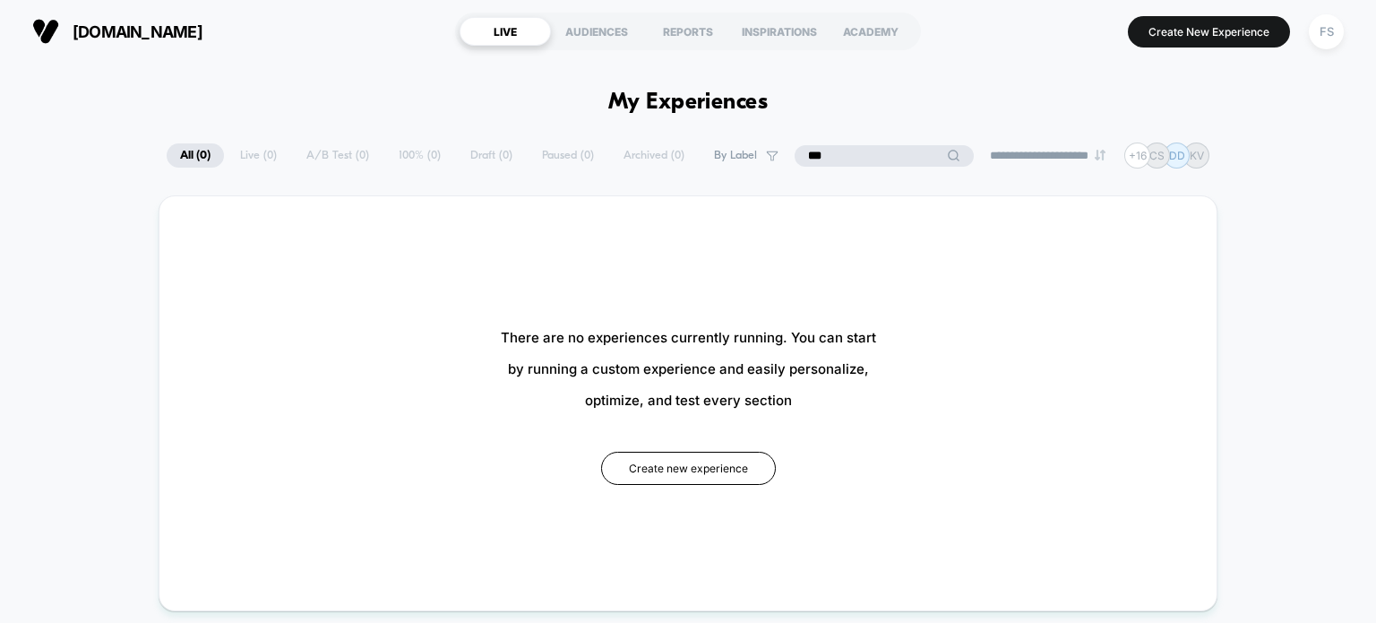
drag, startPoint x: 858, startPoint y: 149, endPoint x: 784, endPoint y: 149, distance: 74.4
click at [795, 149] on input "***" at bounding box center [884, 156] width 179 height 22
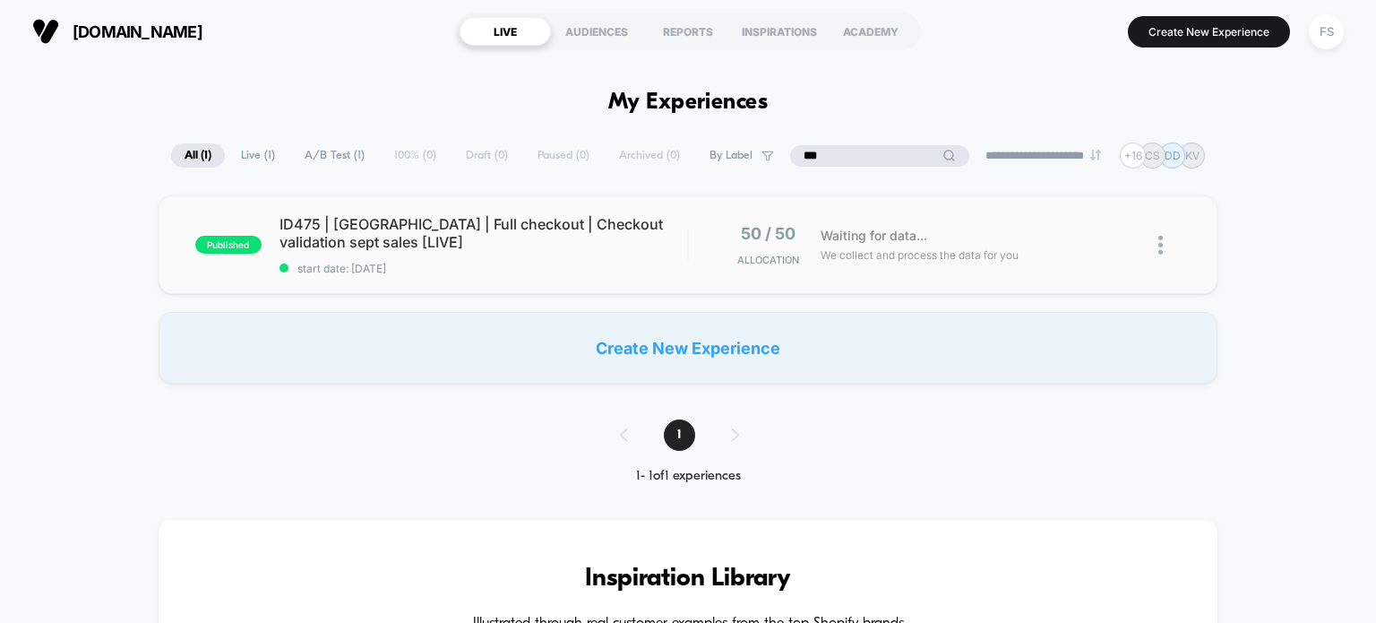
type input "***"
click at [459, 277] on div "published ID475 | USA | Full checkout | Checkout validation sept sales [LIVE] s…" at bounding box center [689, 244] width 1060 height 99
